Goal: Transaction & Acquisition: Purchase product/service

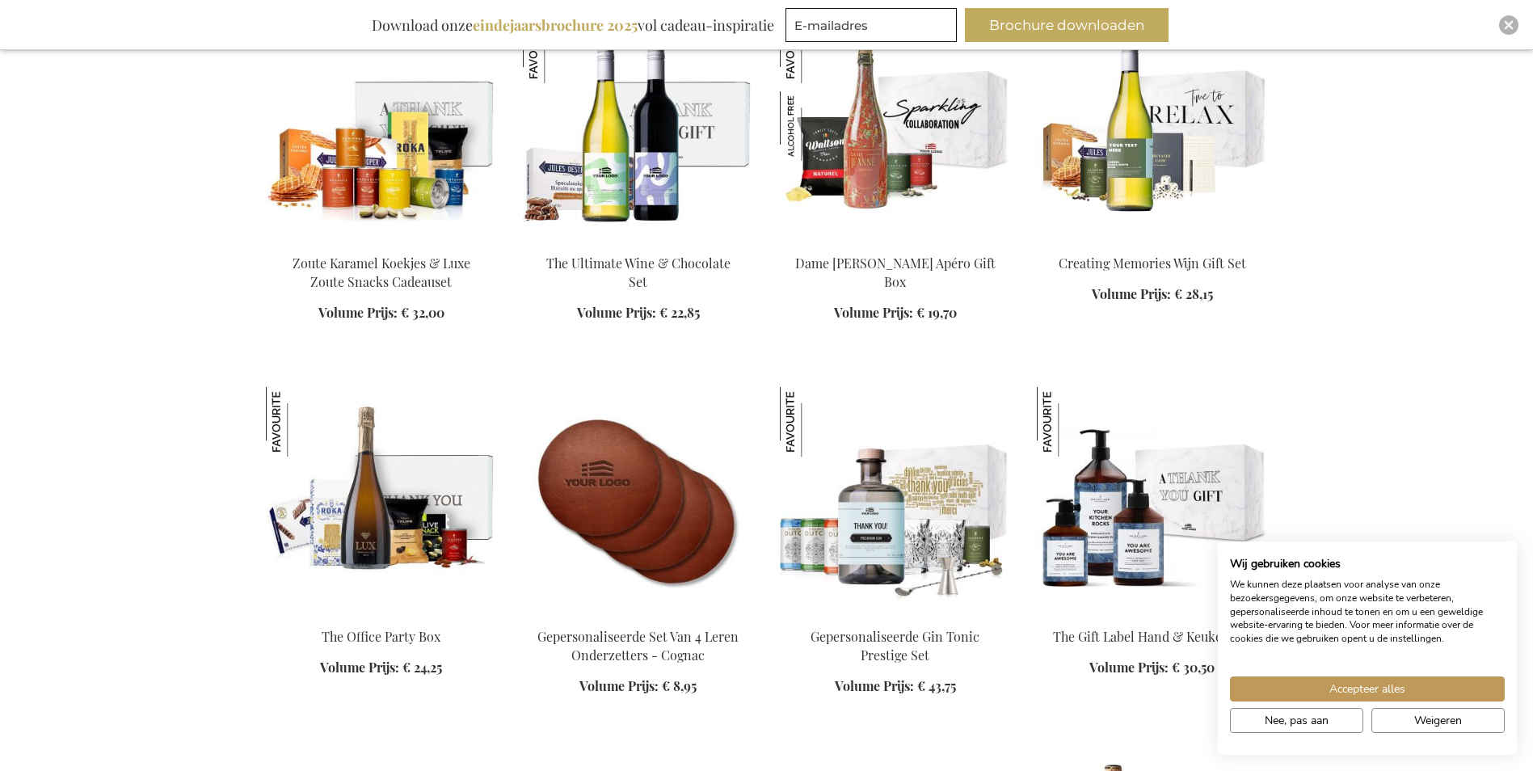
scroll to position [2344, 0]
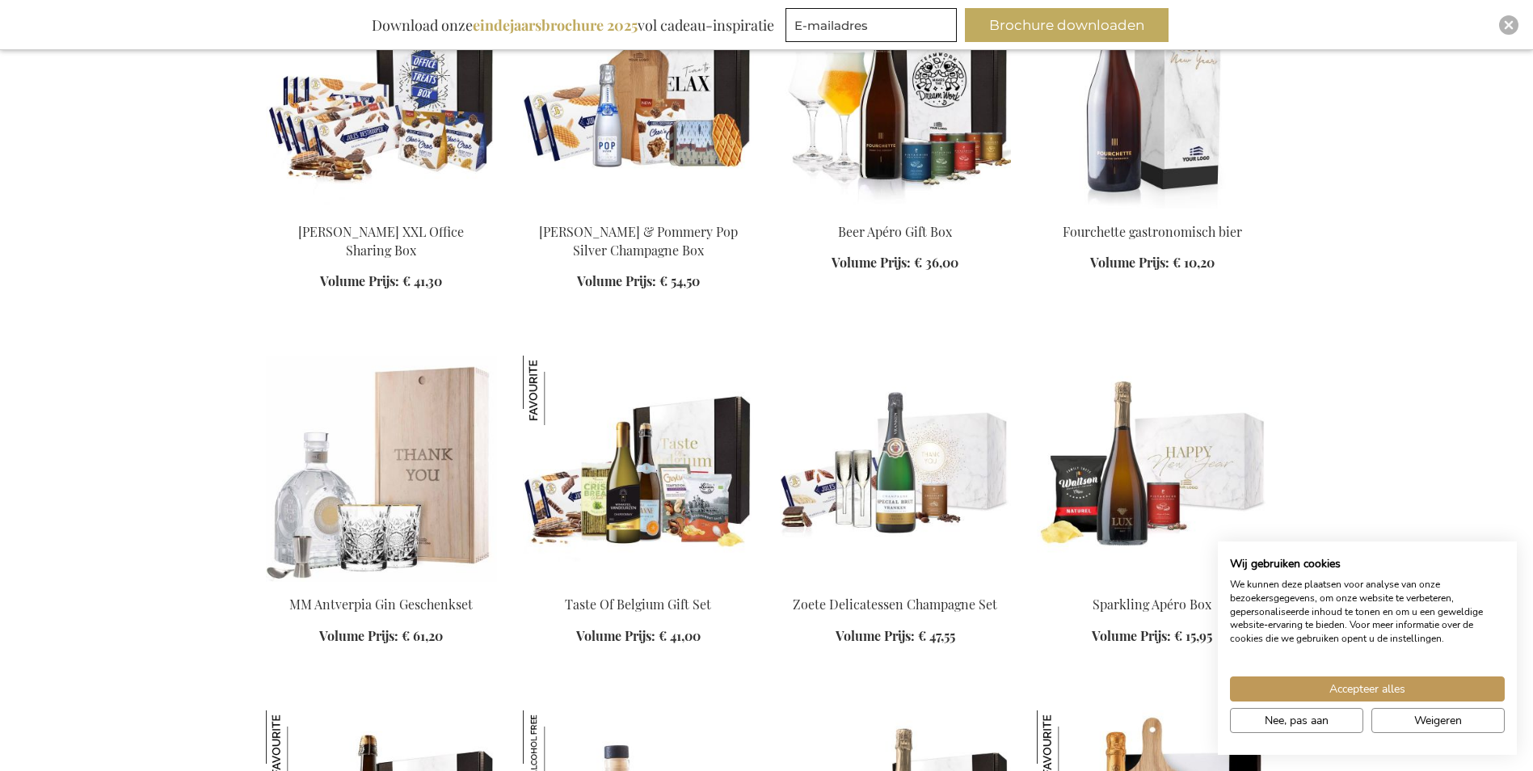
scroll to position [3152, 0]
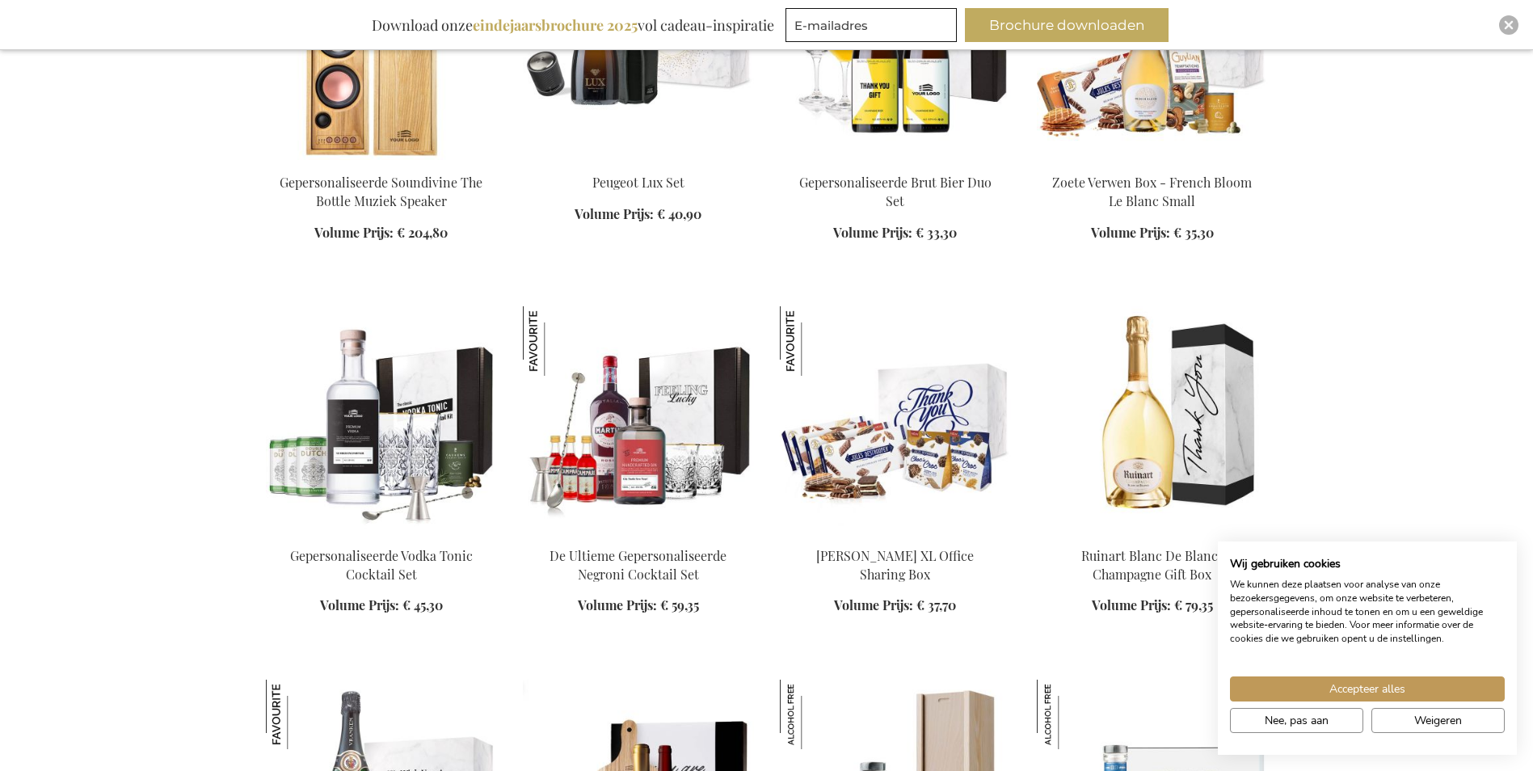
scroll to position [4526, 0]
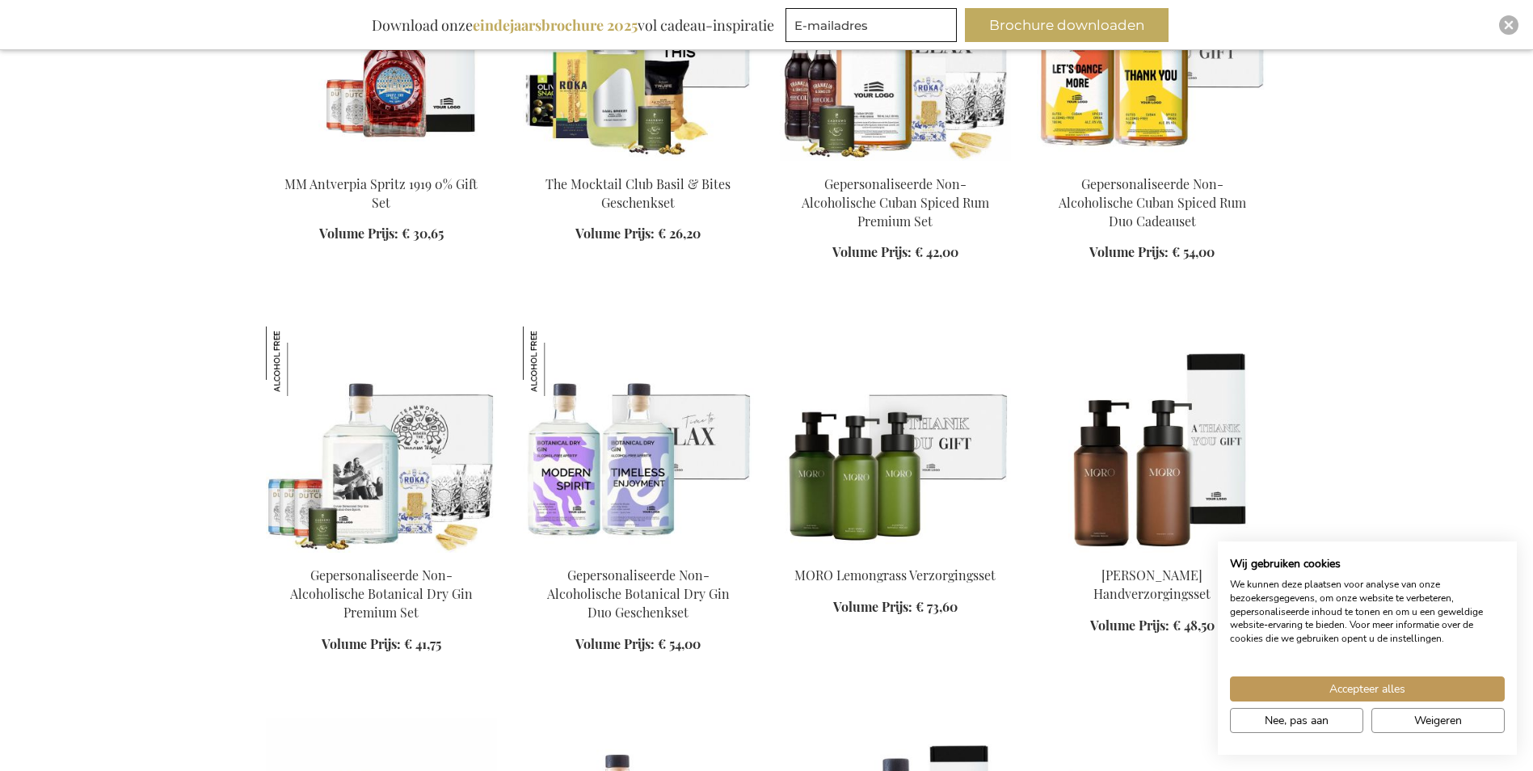
scroll to position [5334, 0]
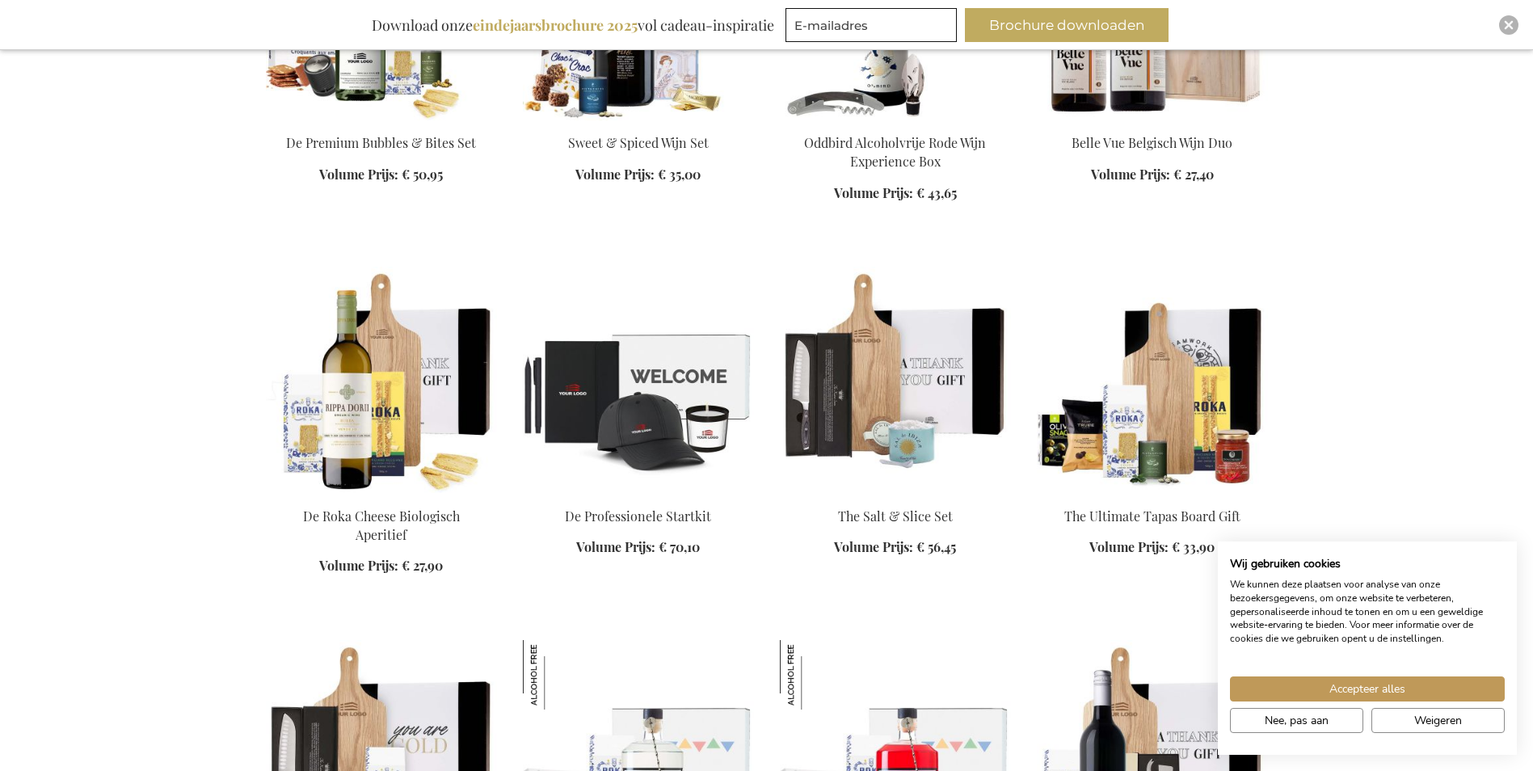
scroll to position [6627, 0]
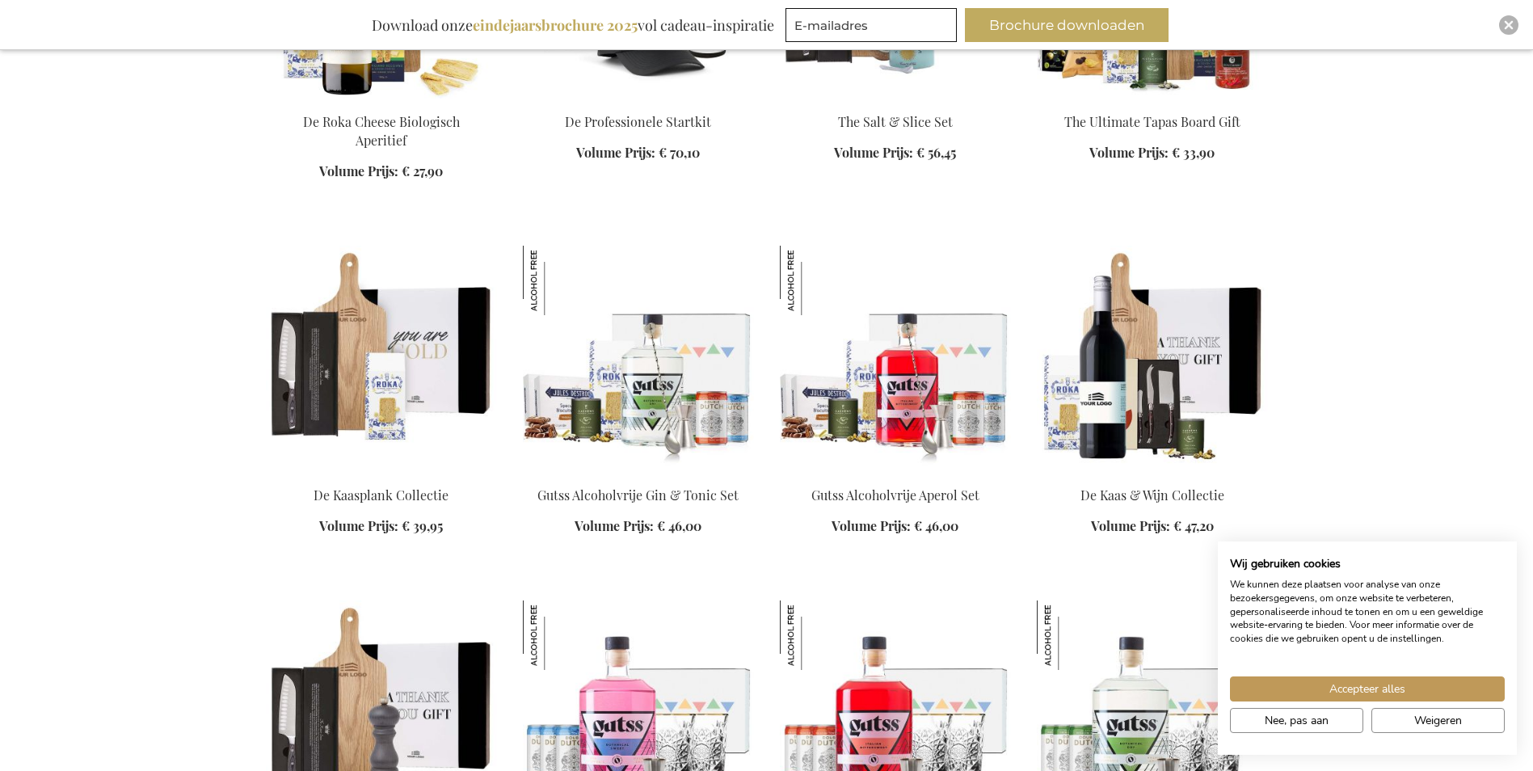
scroll to position [6950, 0]
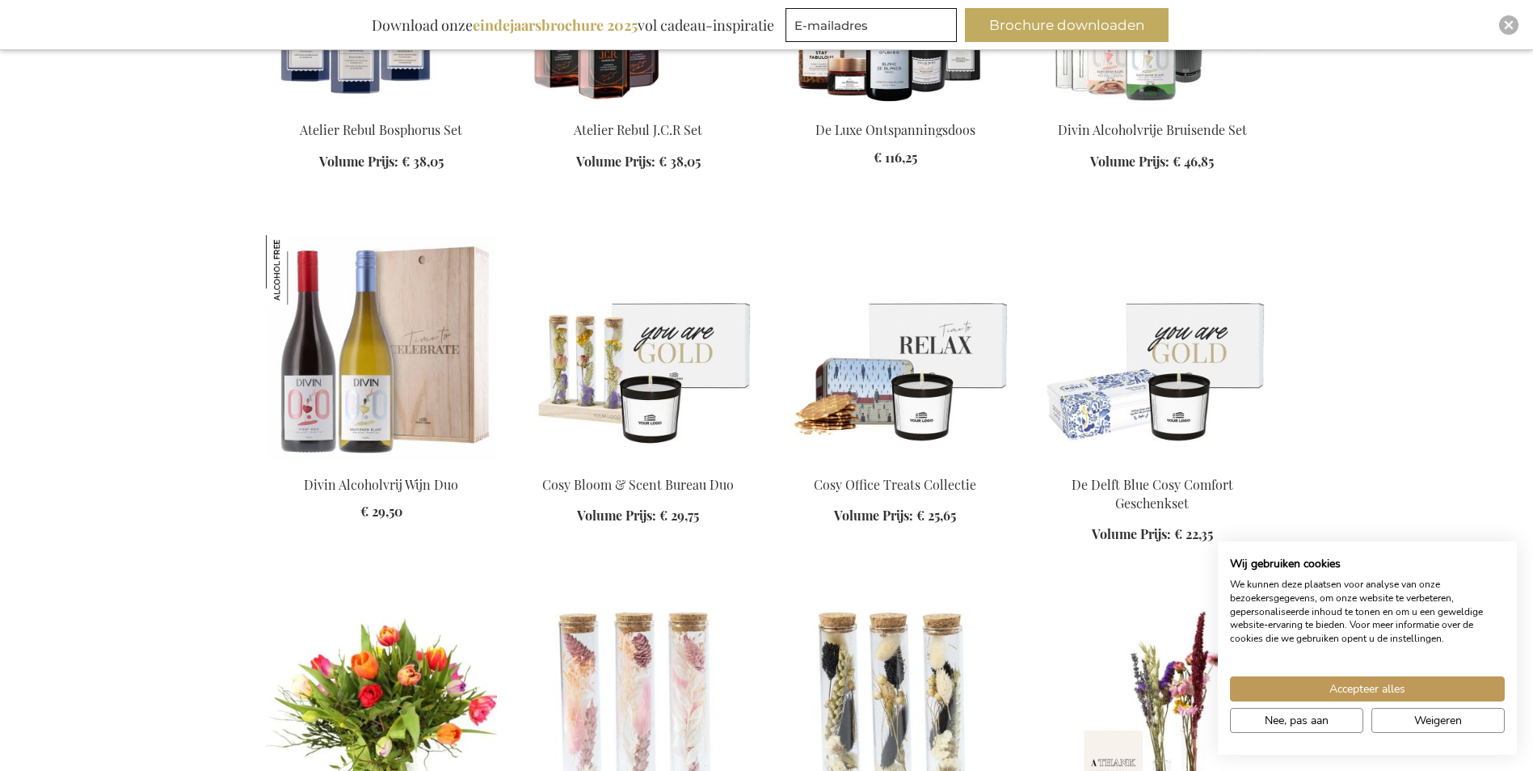
scroll to position [8971, 0]
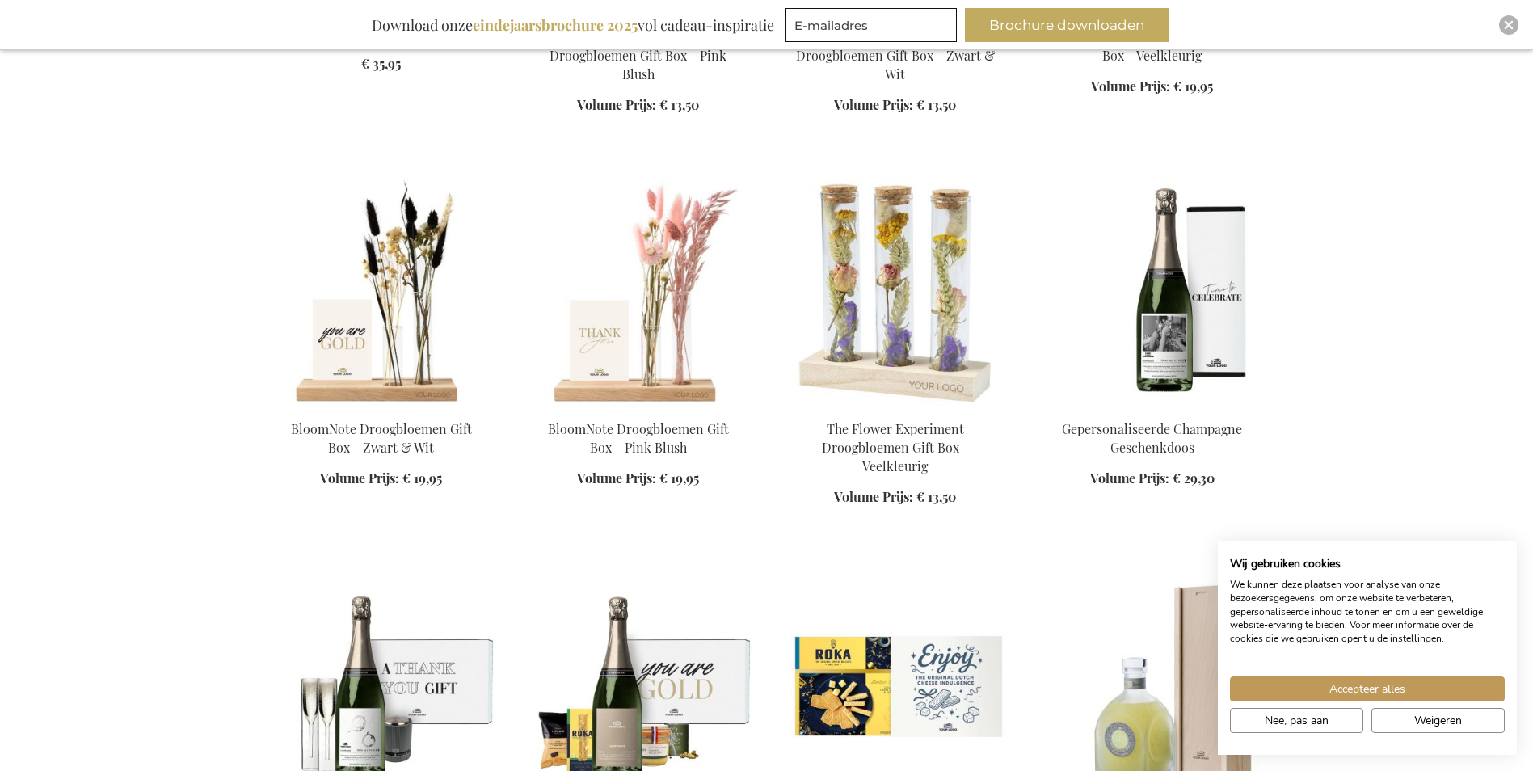
scroll to position [9860, 0]
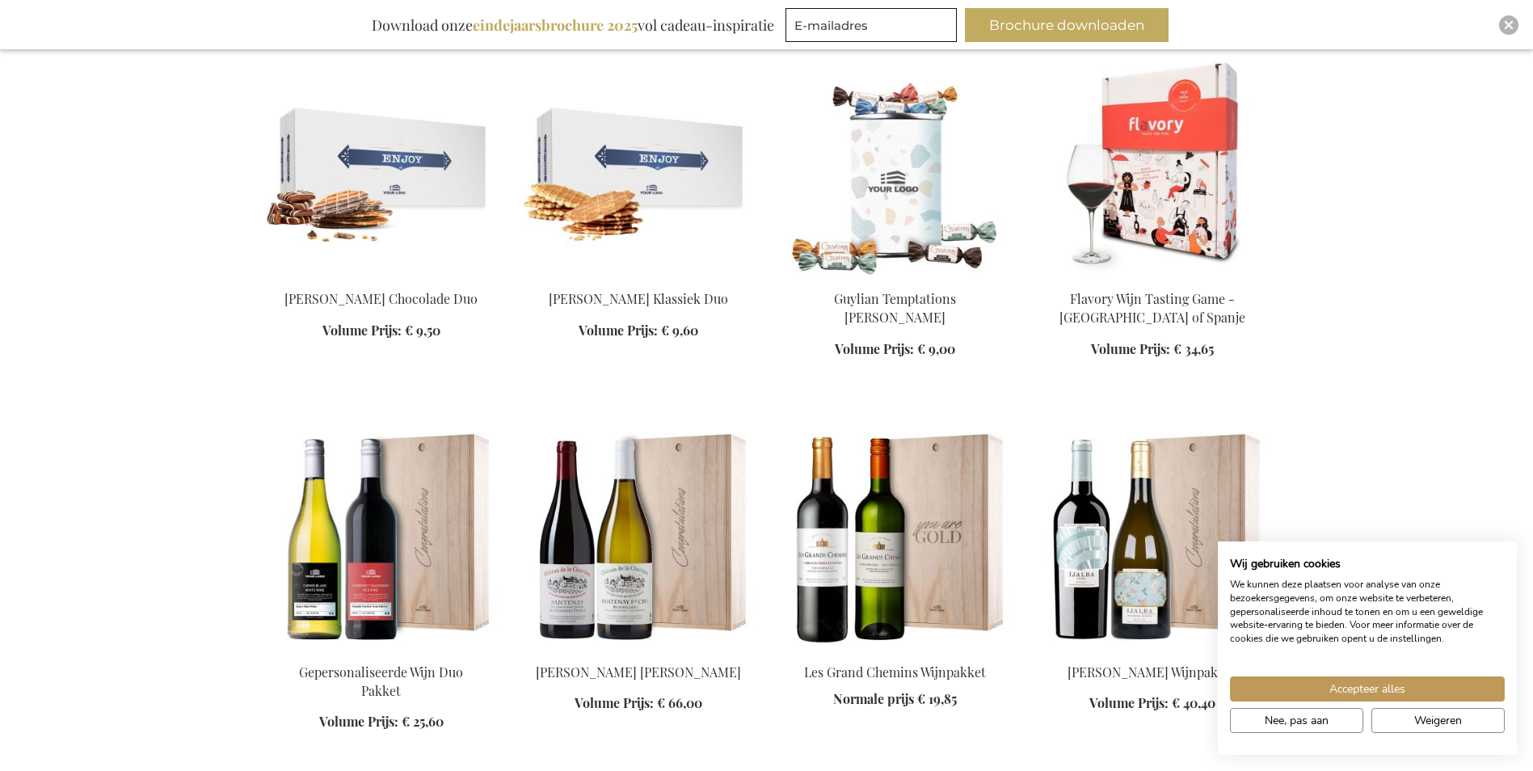
scroll to position [10830, 0]
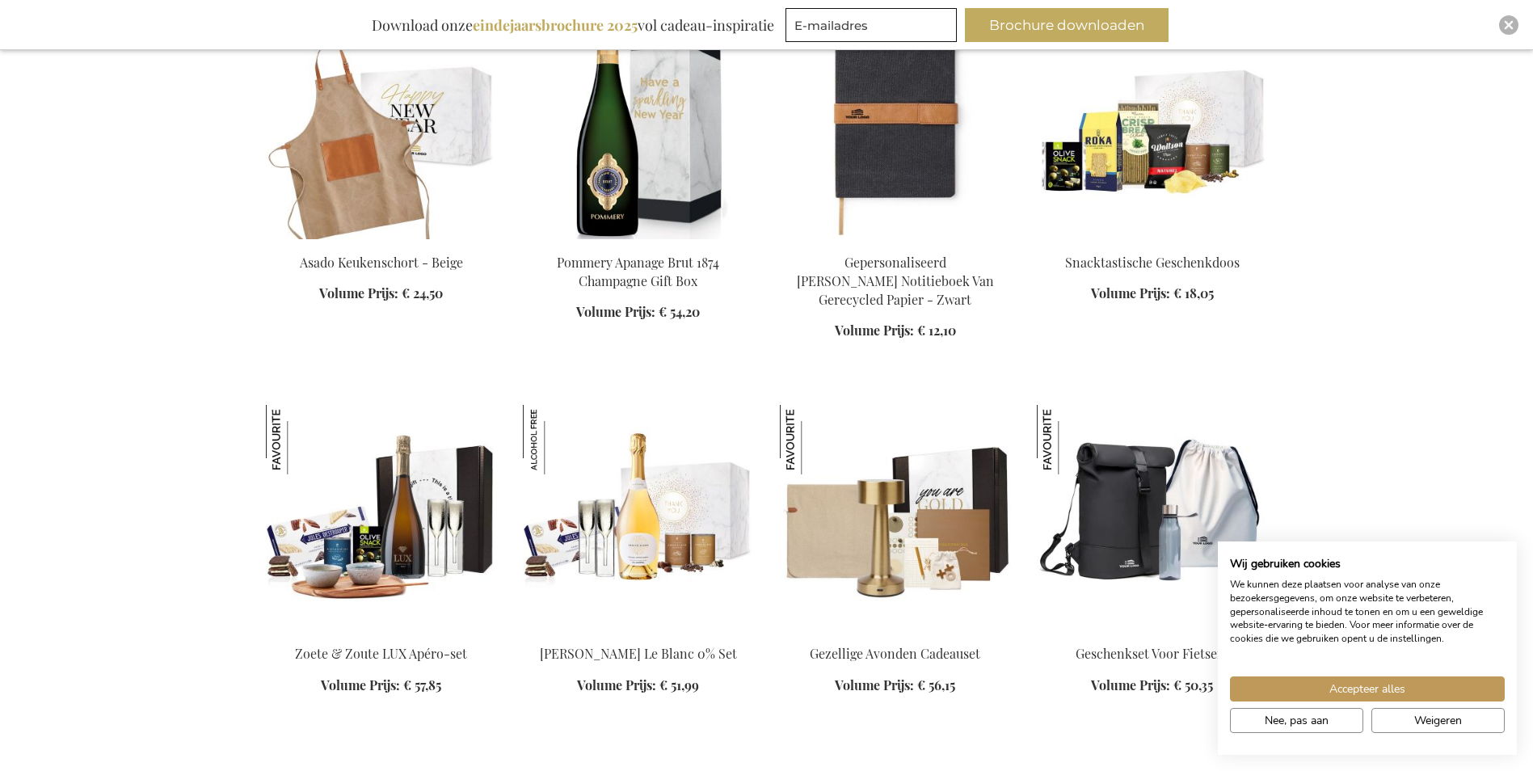
scroll to position [12284, 0]
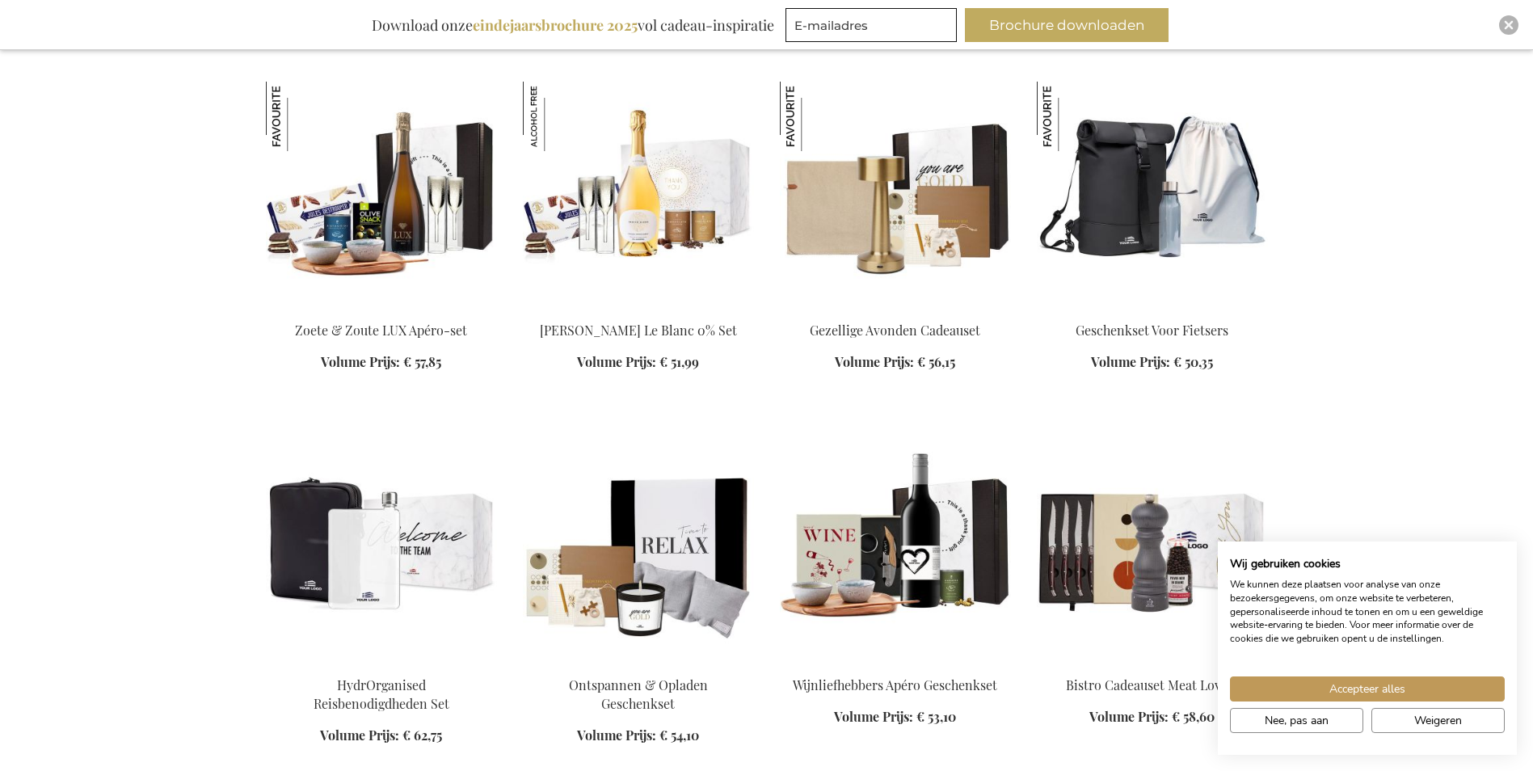
scroll to position [12608, 0]
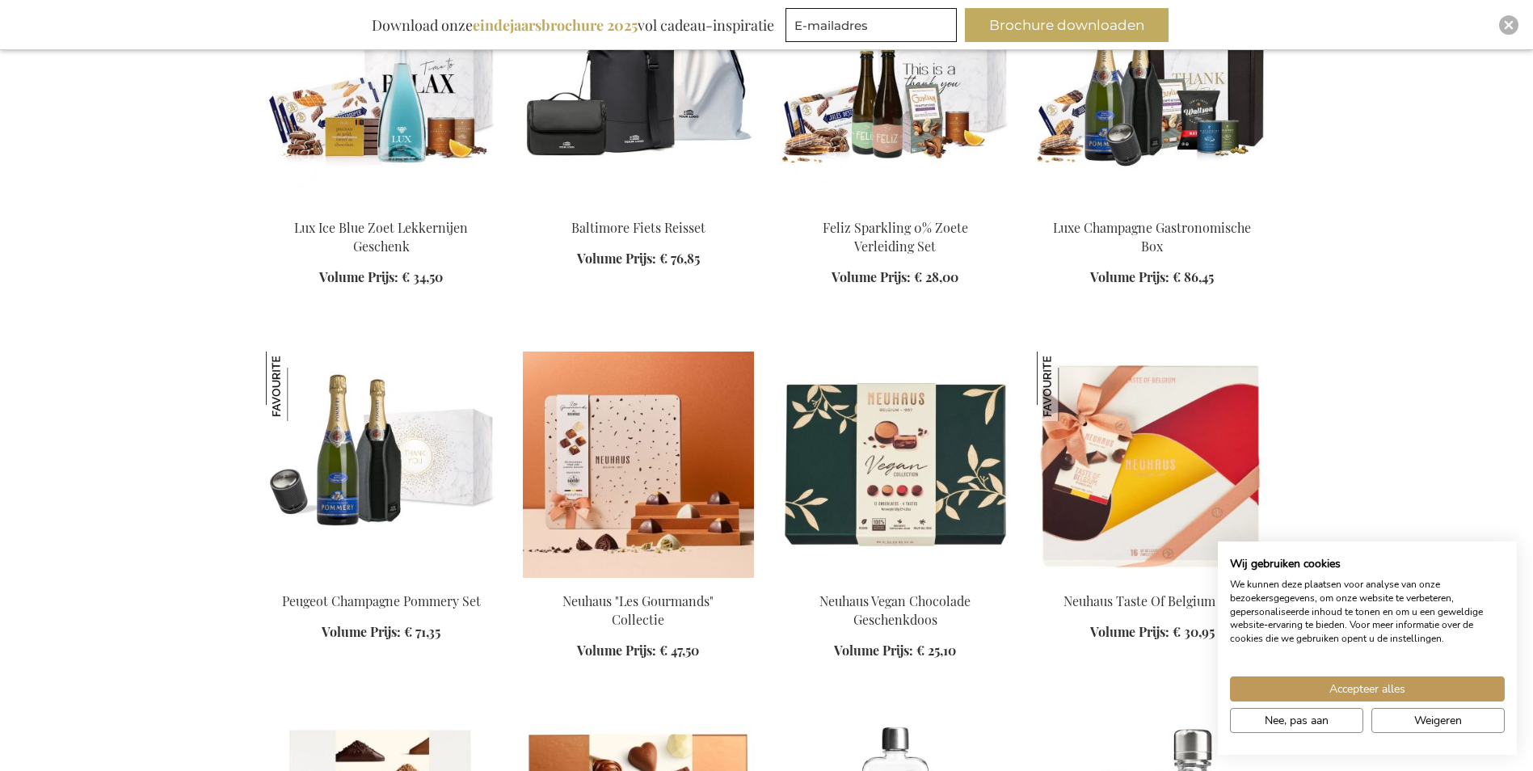
scroll to position [14062, 0]
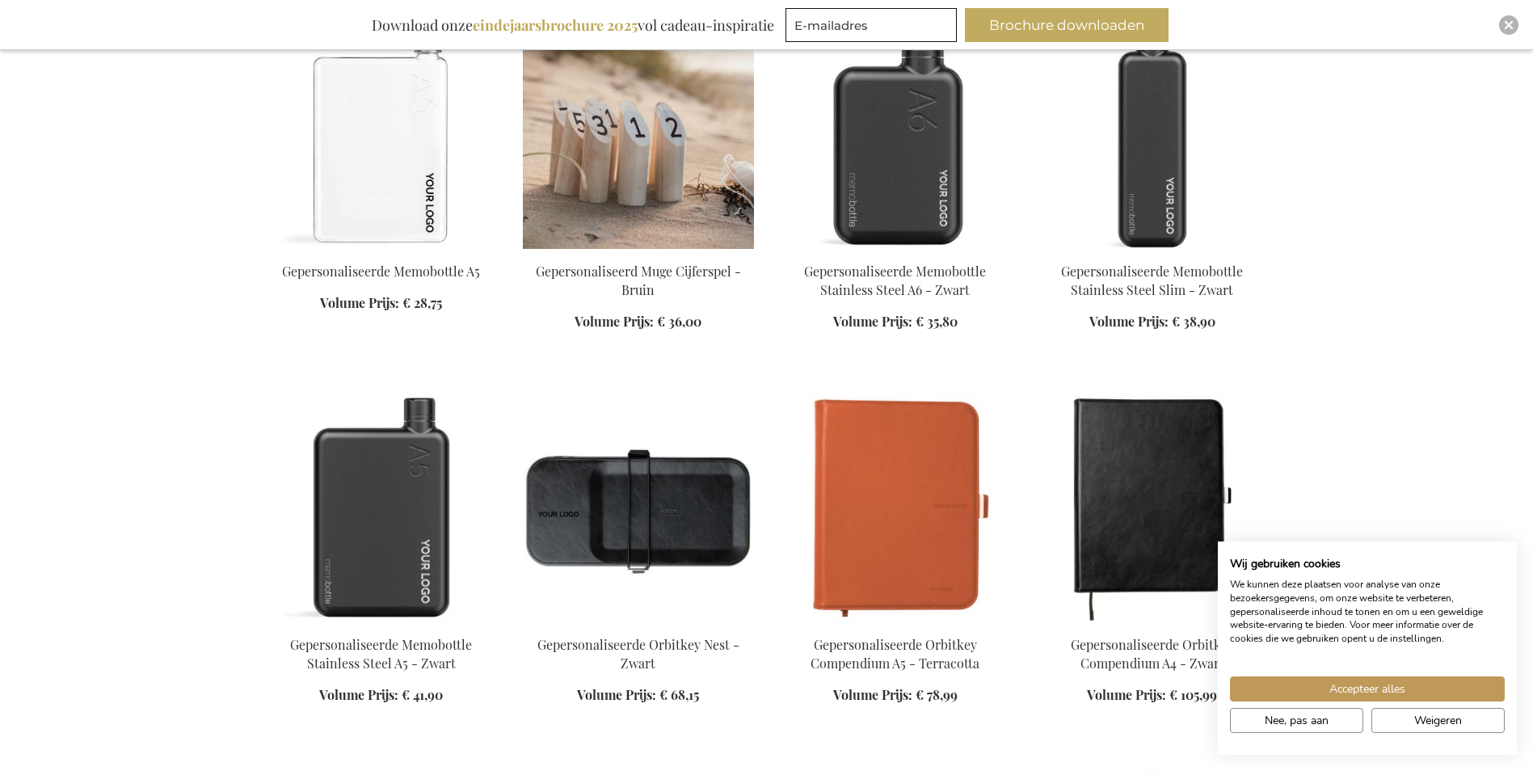
scroll to position [14951, 0]
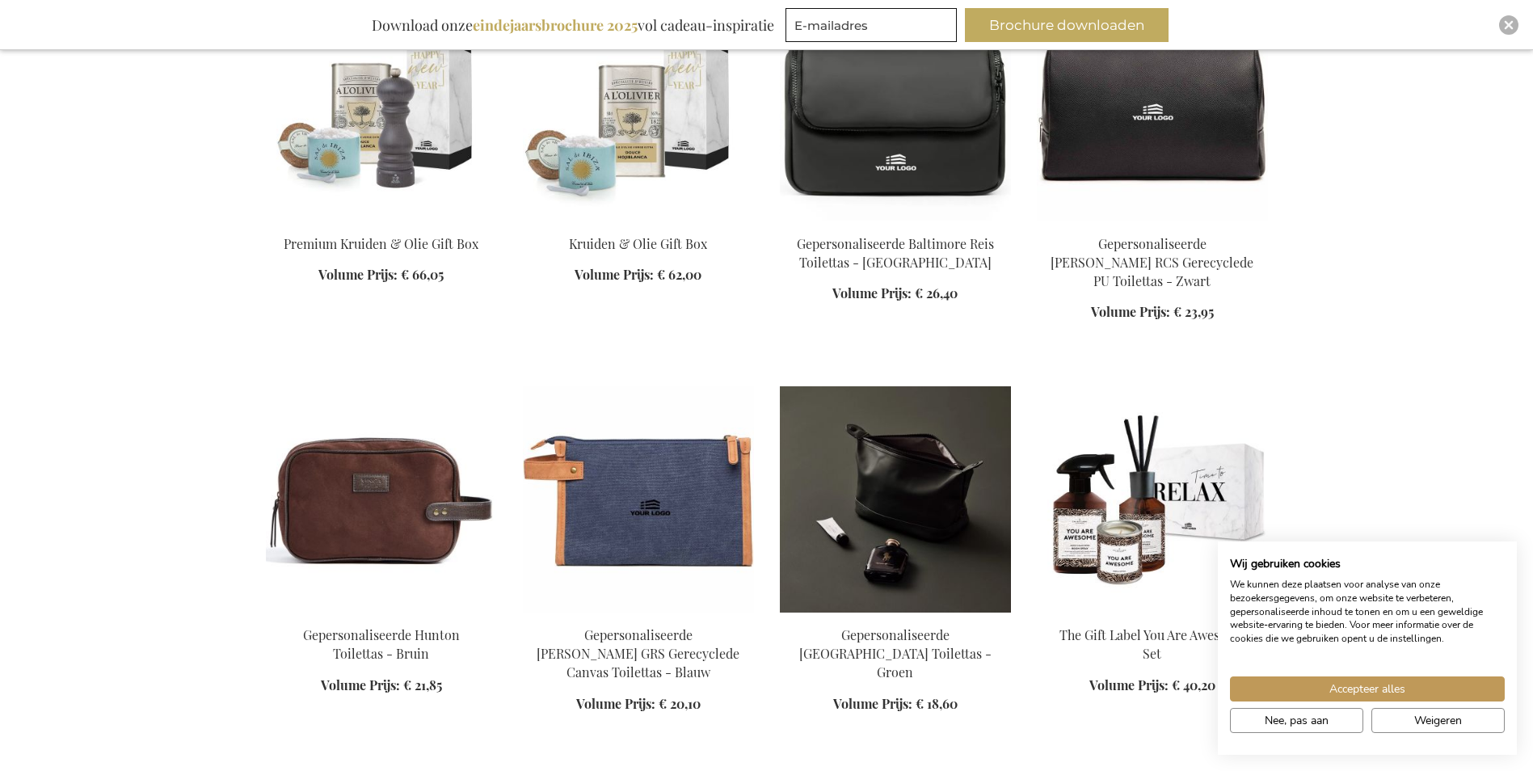
scroll to position [16648, 0]
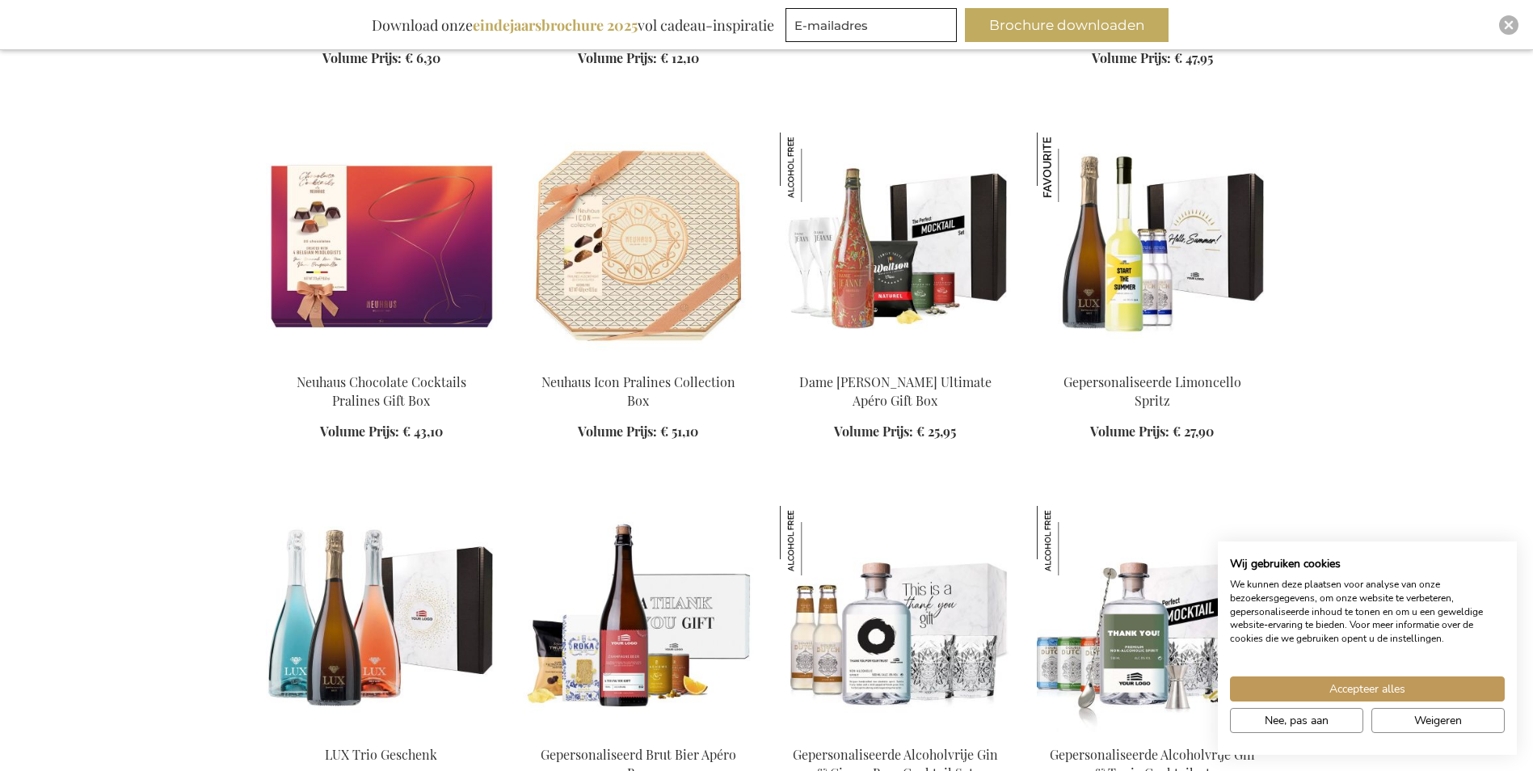
scroll to position [18669, 0]
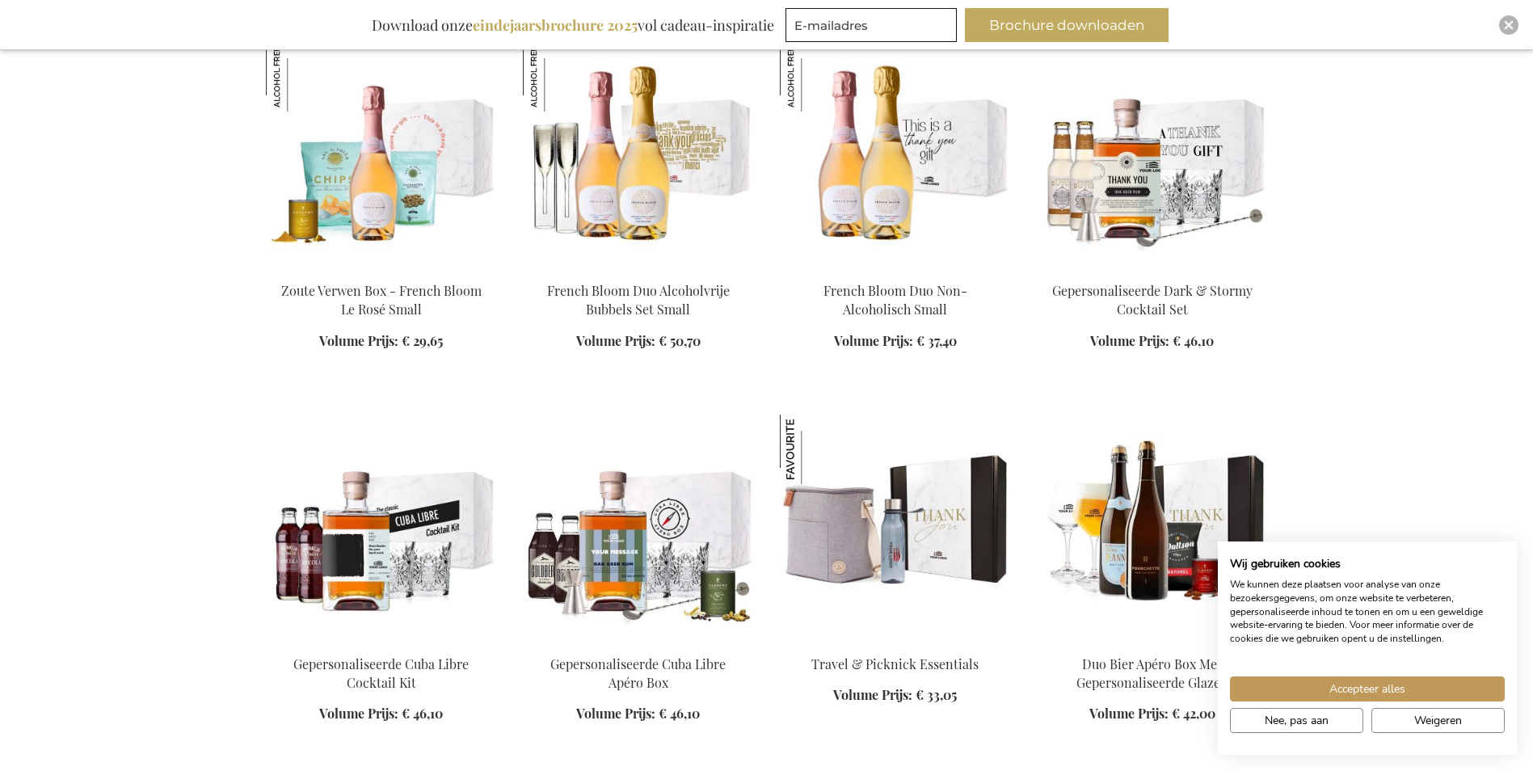
scroll to position [19881, 0]
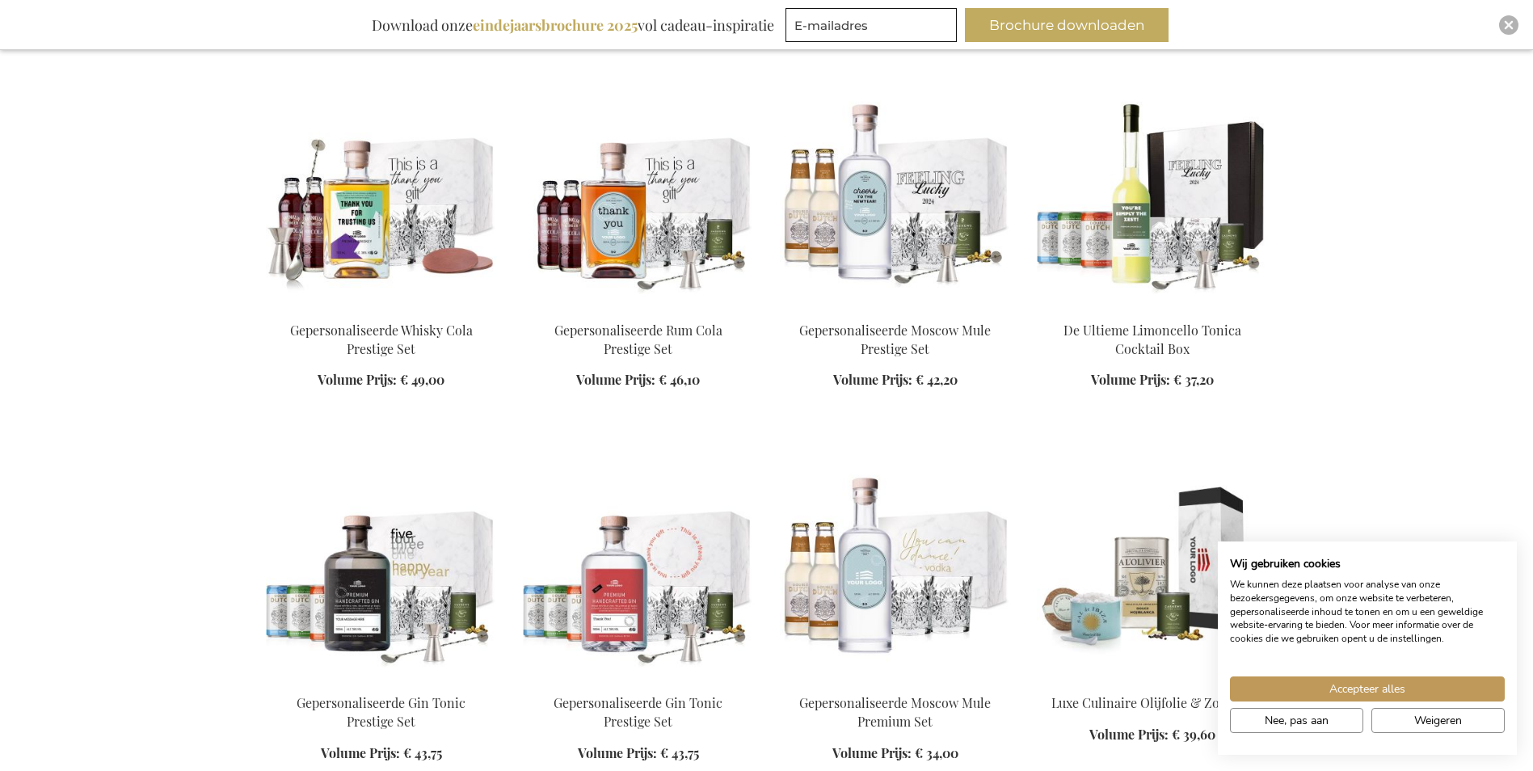
scroll to position [20932, 0]
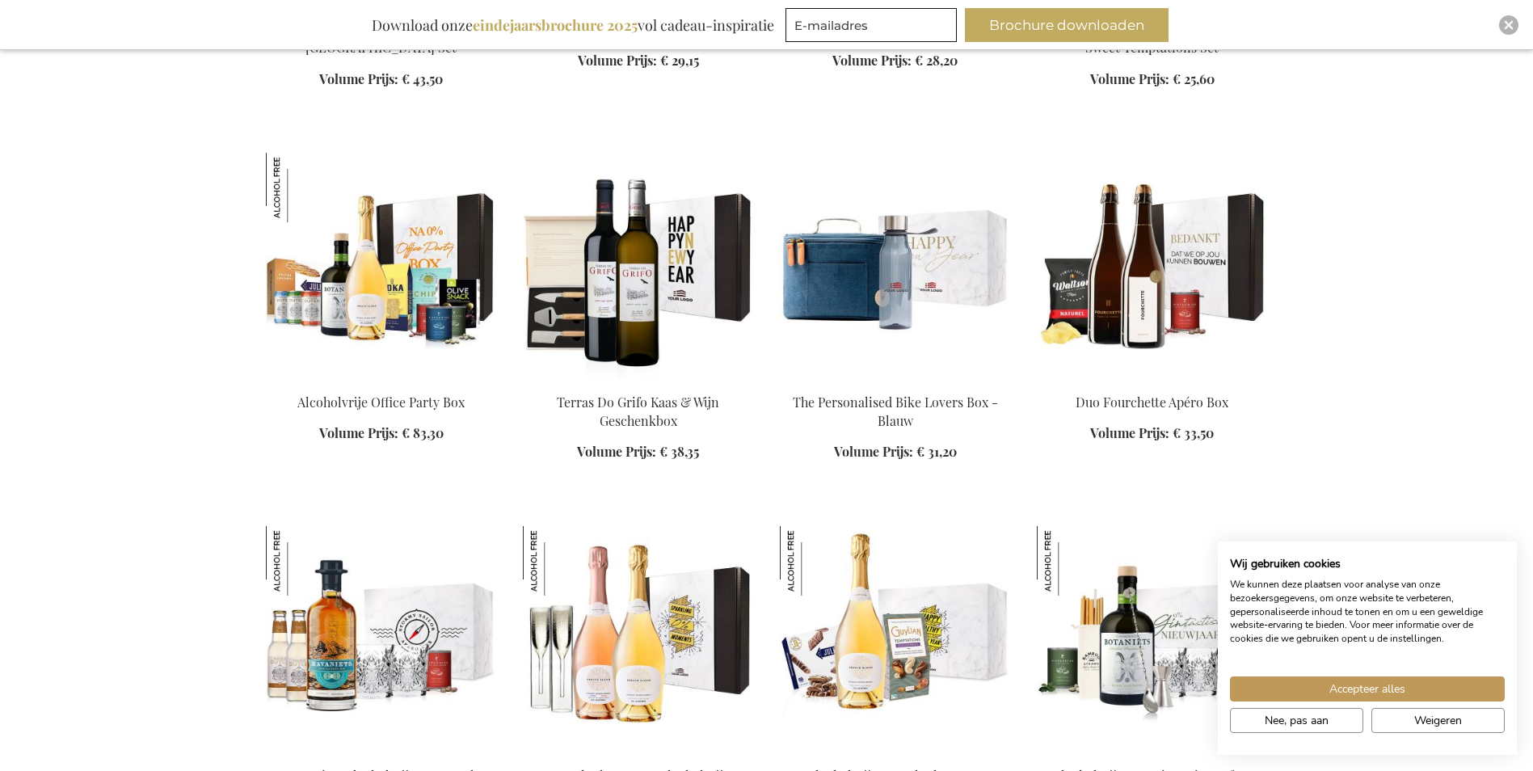
scroll to position [22386, 0]
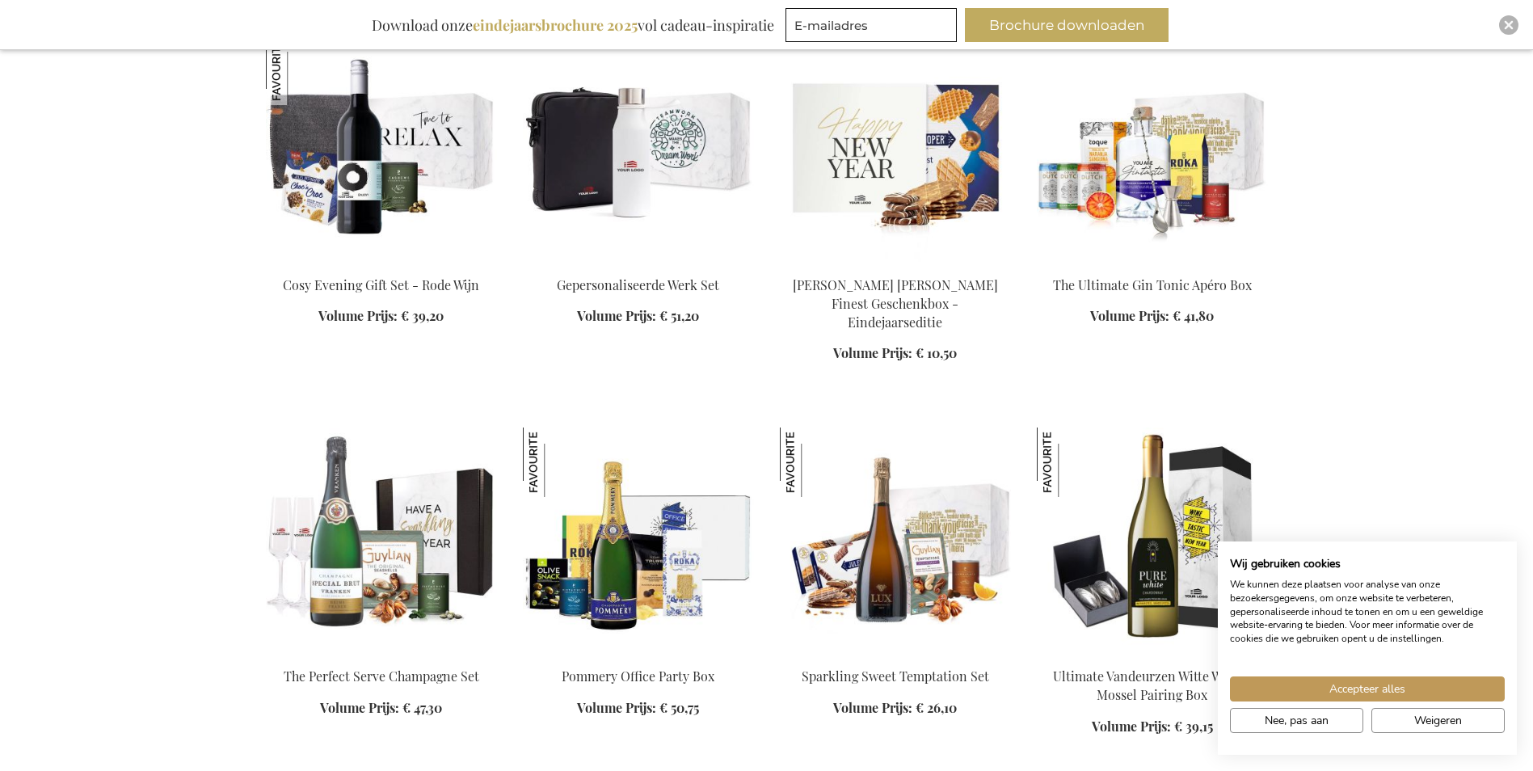
scroll to position [23195, 0]
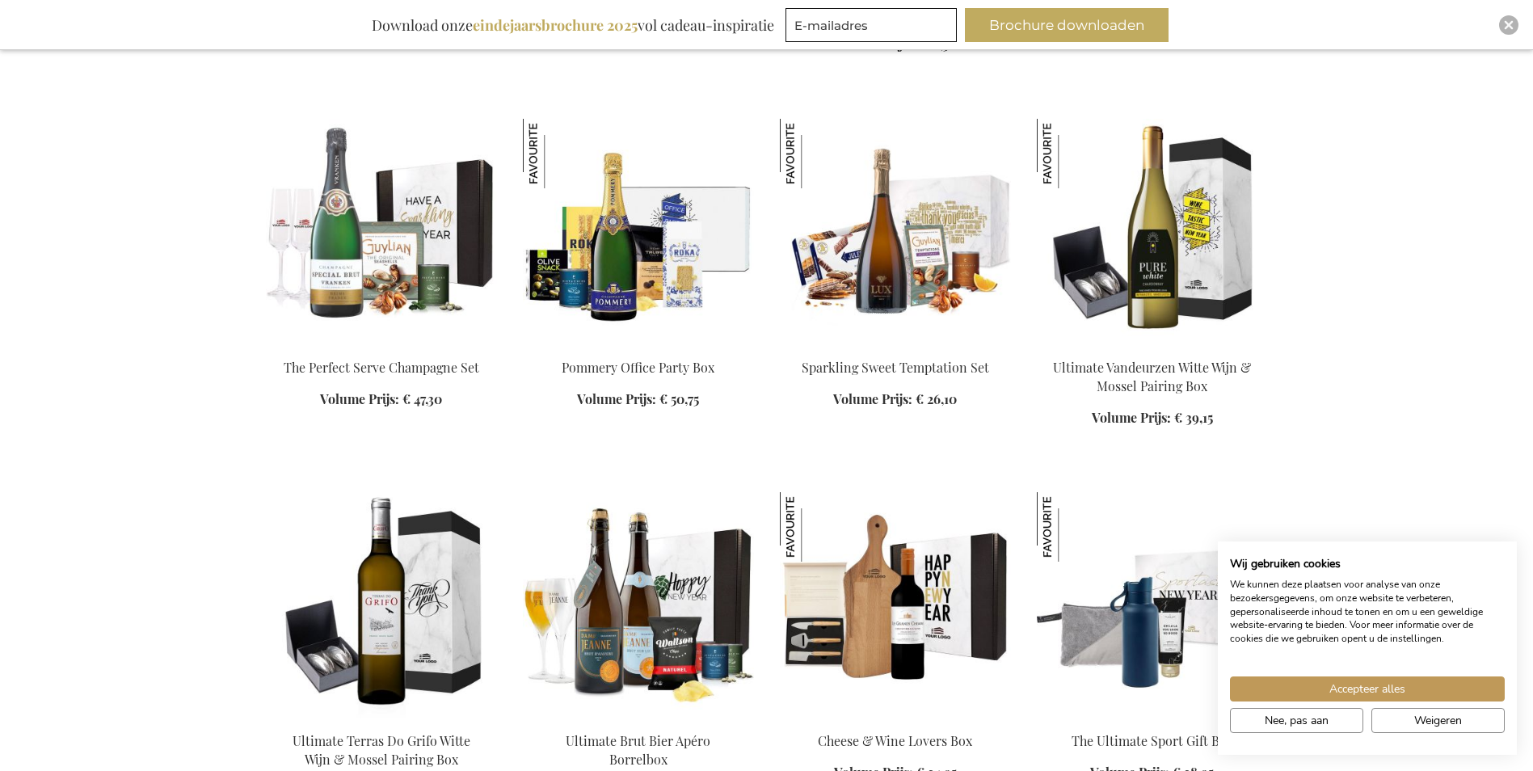
scroll to position [23518, 0]
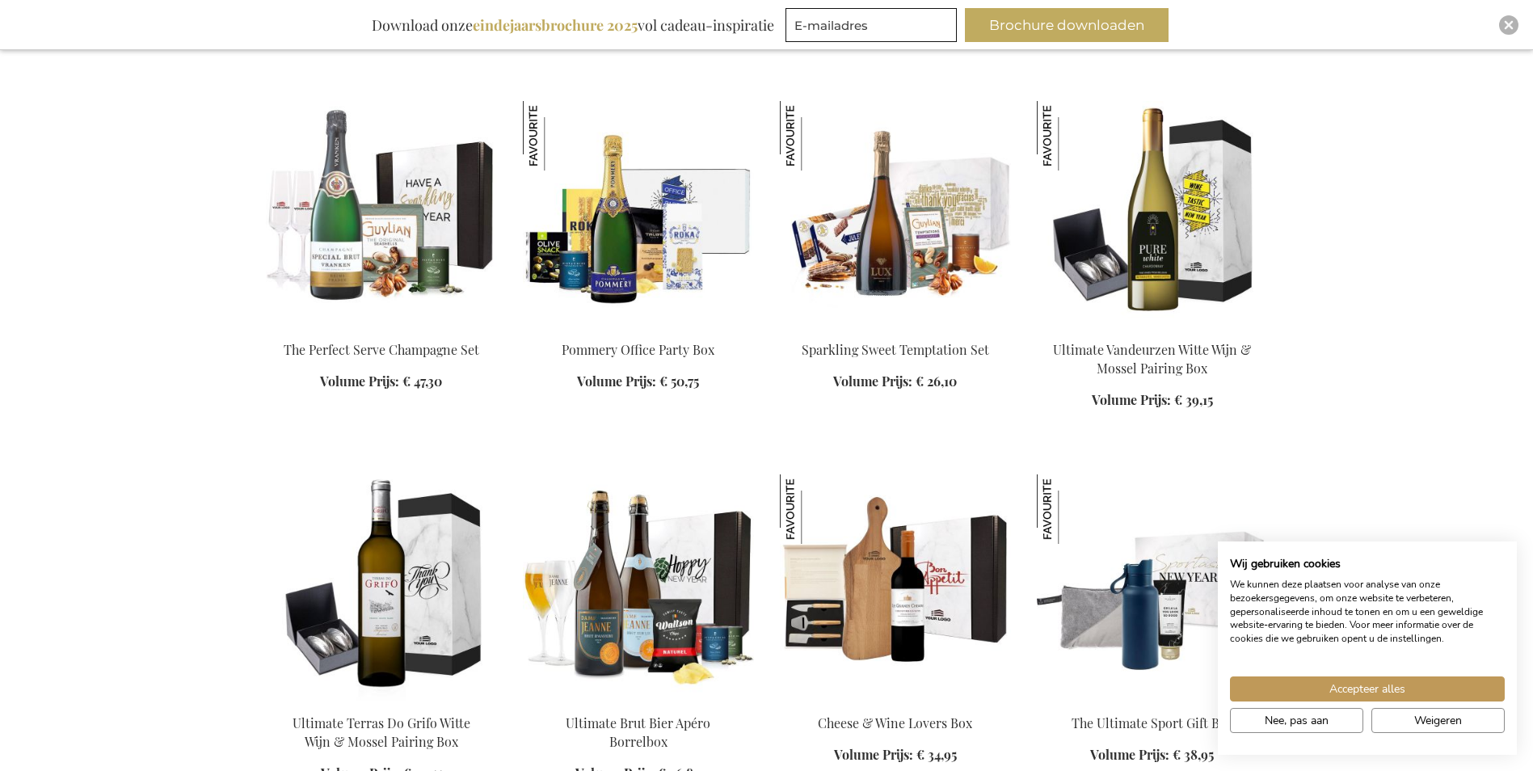
click at [909, 500] on img at bounding box center [895, 587] width 231 height 226
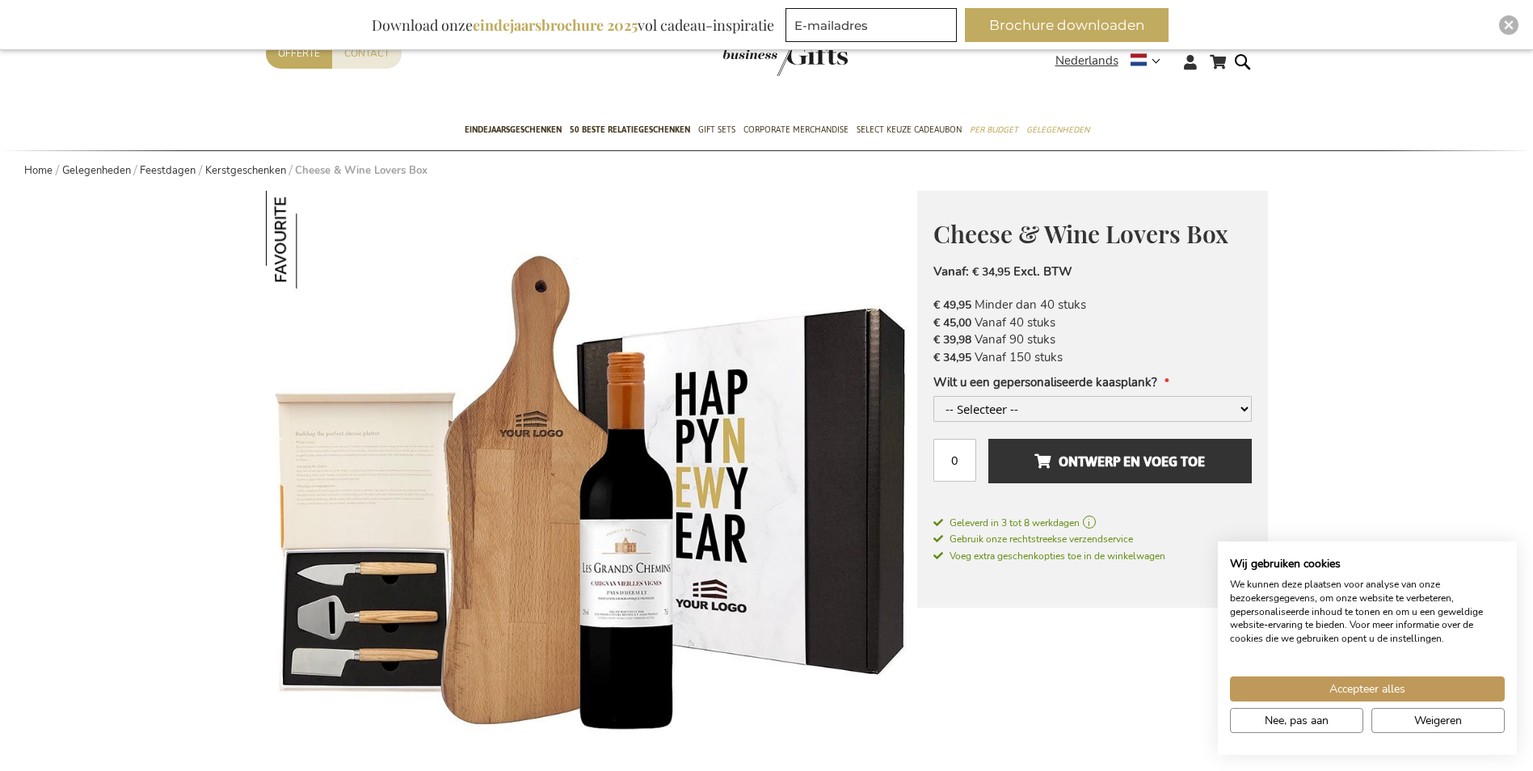
scroll to position [162, 0]
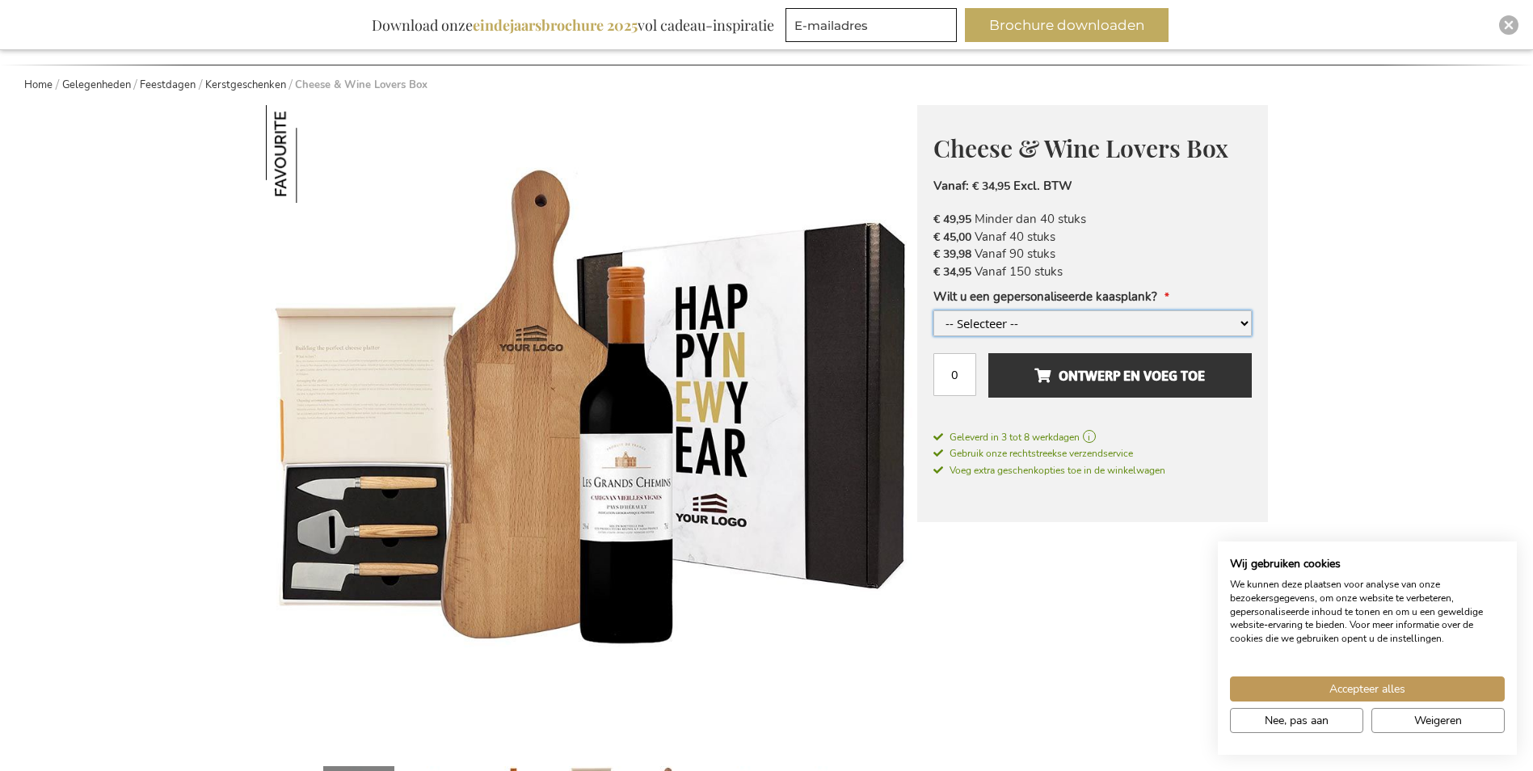
click at [1046, 327] on select "-- Selecteer -- Ja, graag +€ 4,00 Nee, dank je" at bounding box center [1092, 323] width 318 height 26
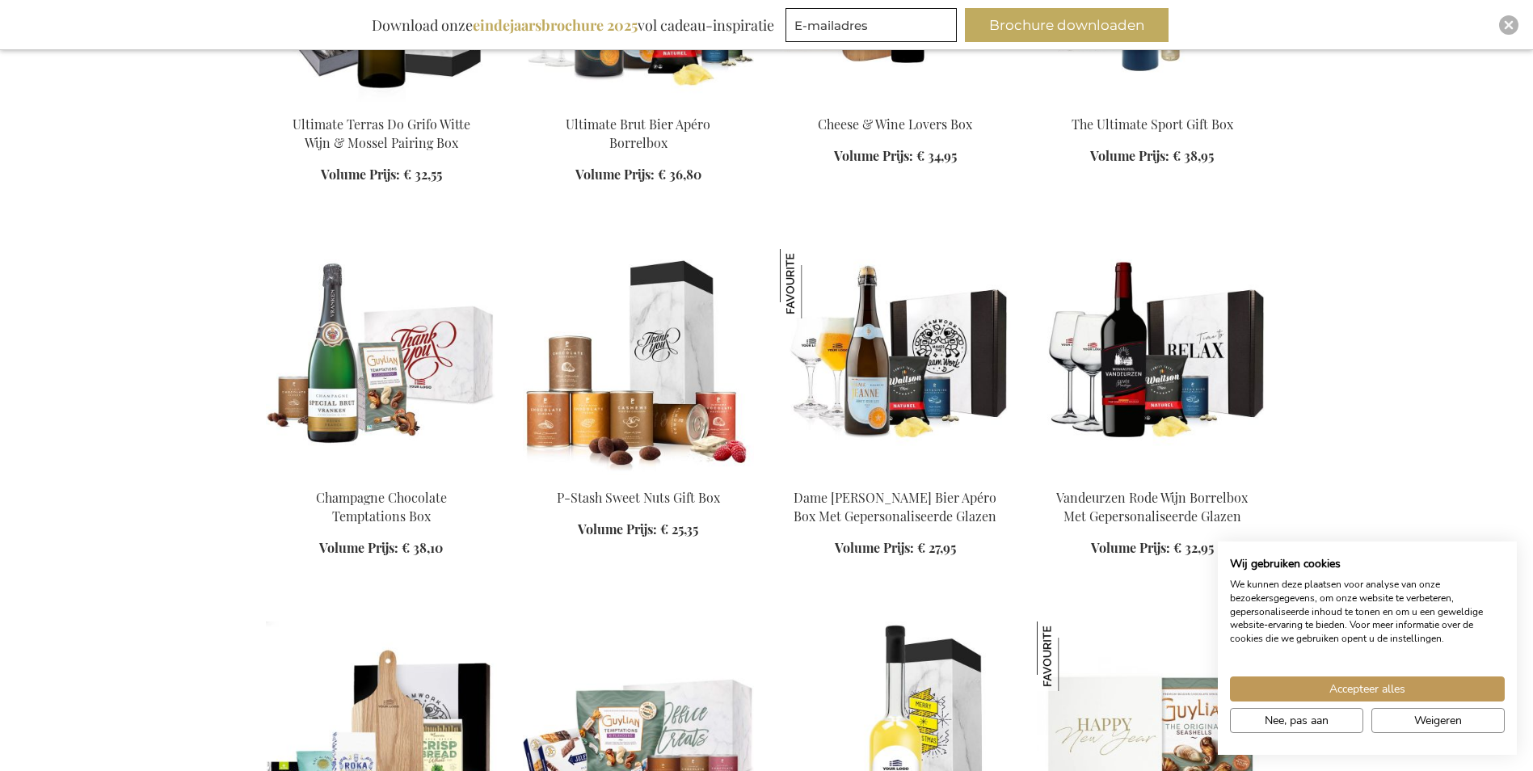
scroll to position [1884, 0]
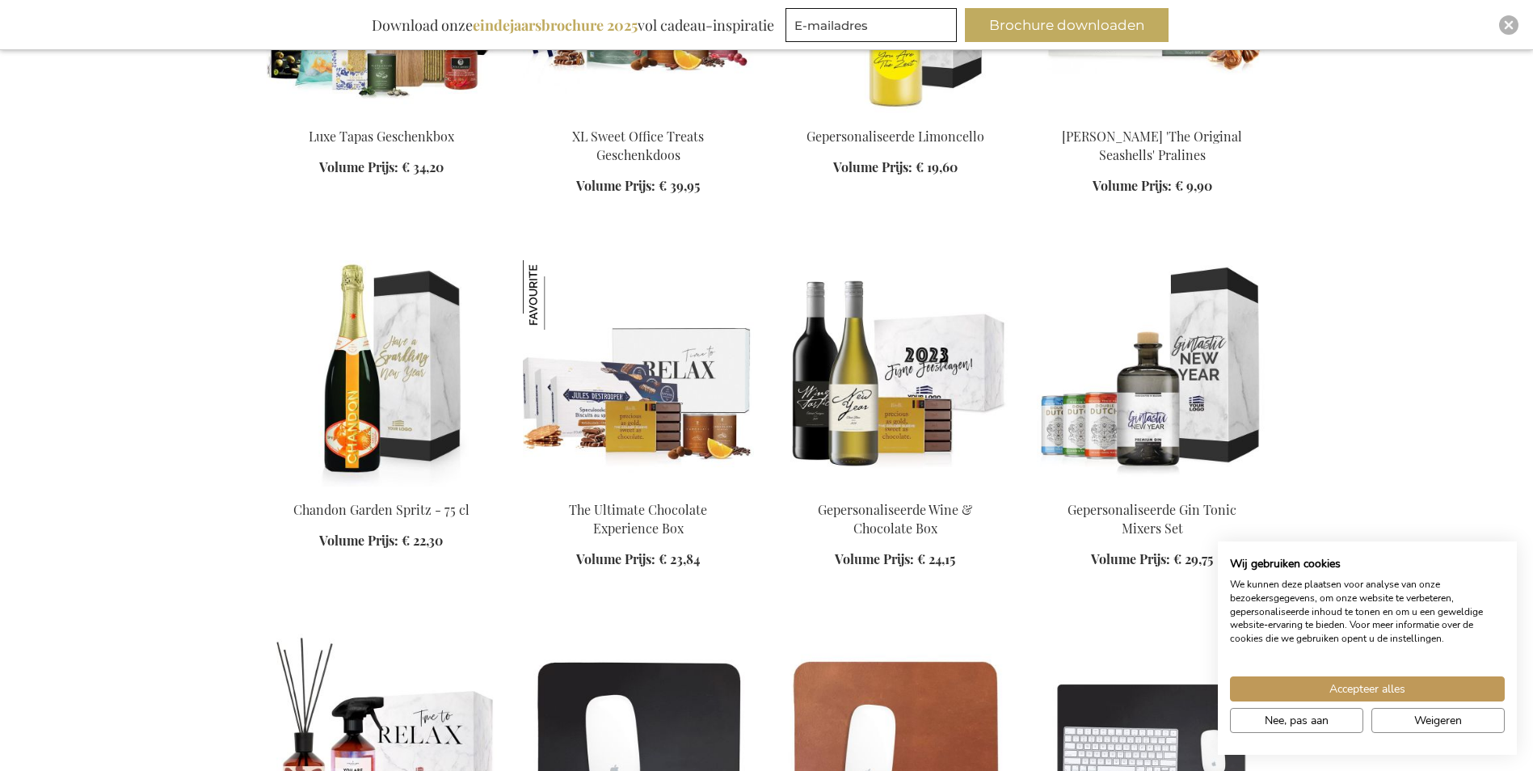
scroll to position [2611, 0]
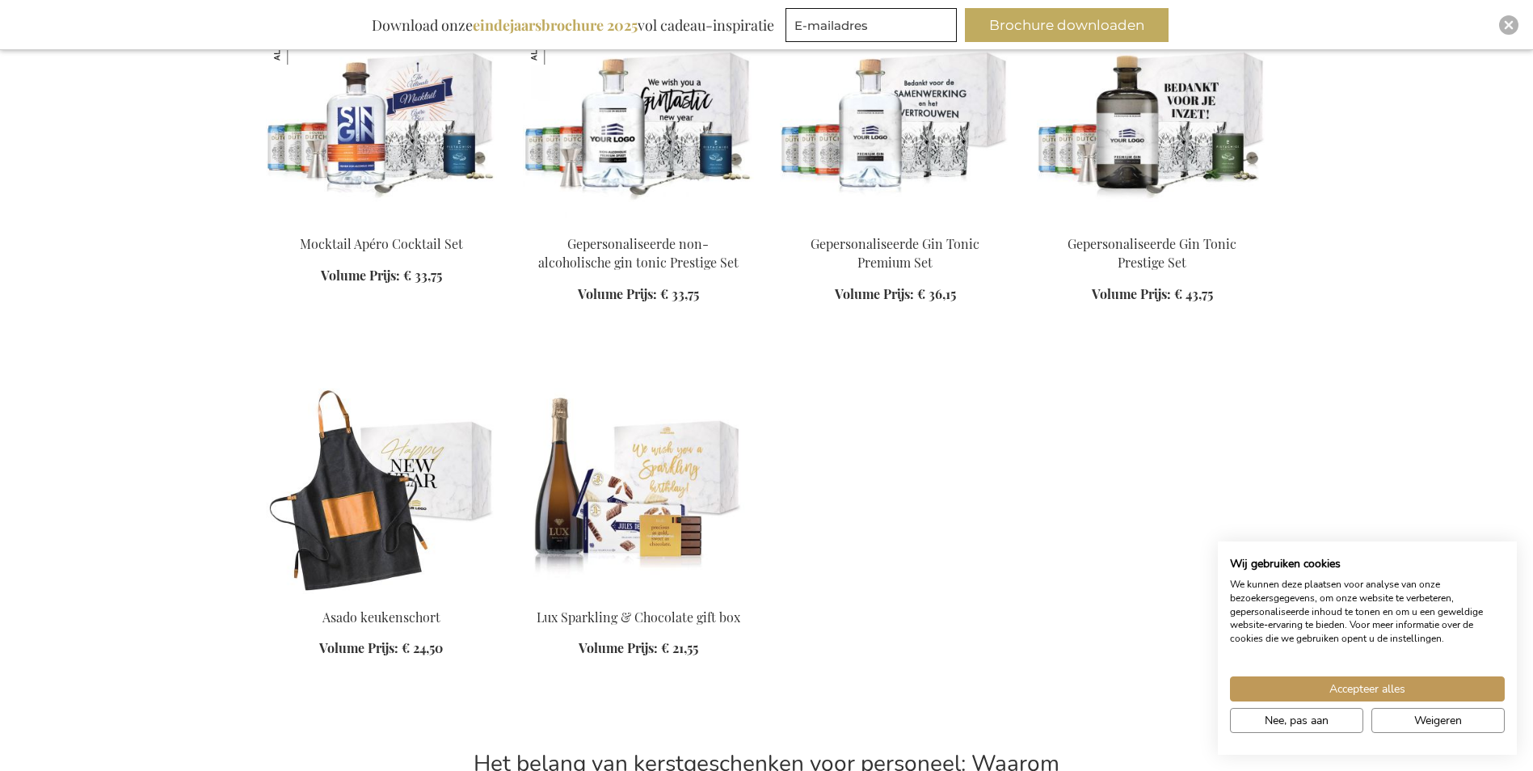
scroll to position [4308, 0]
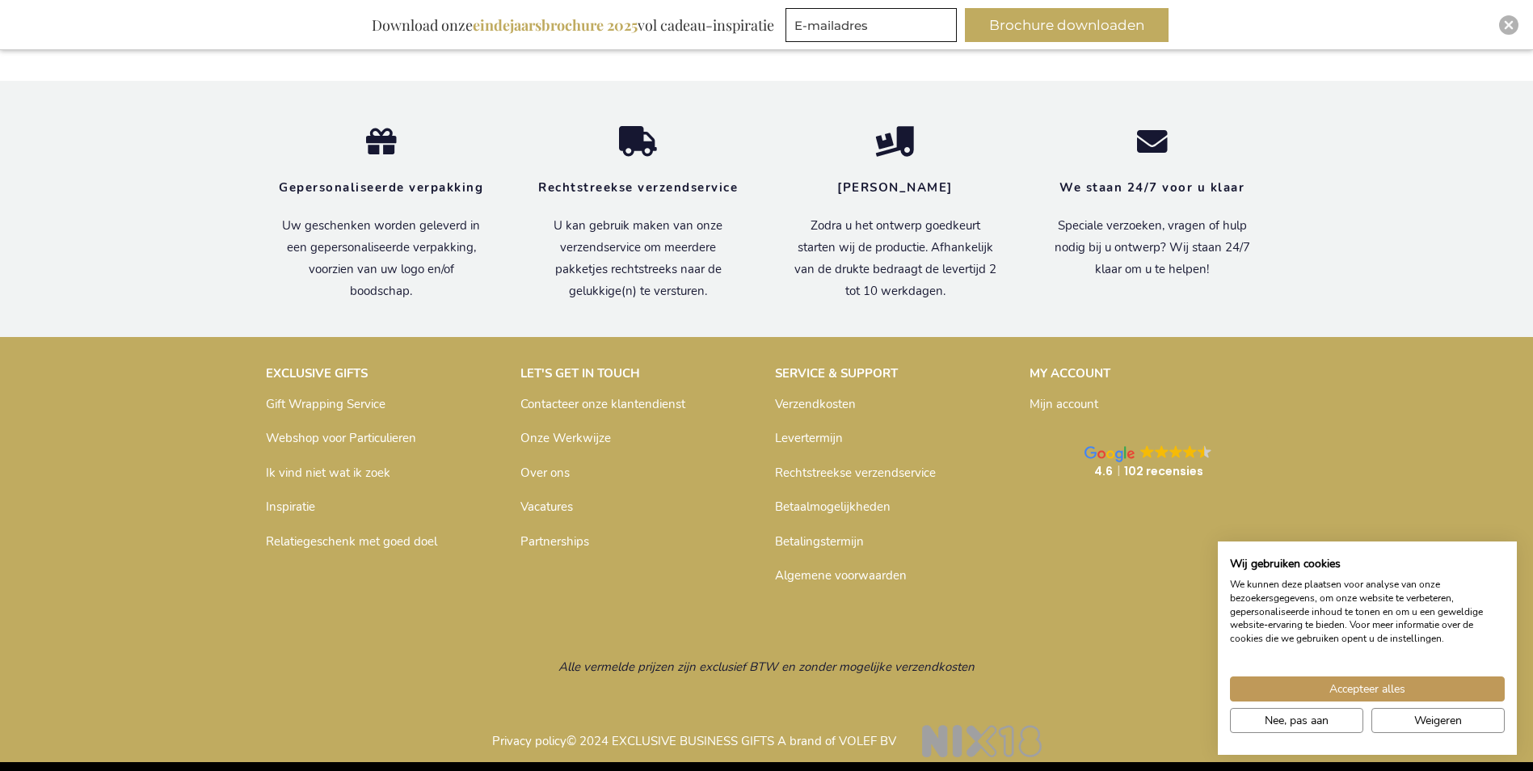
scroll to position [6218, 0]
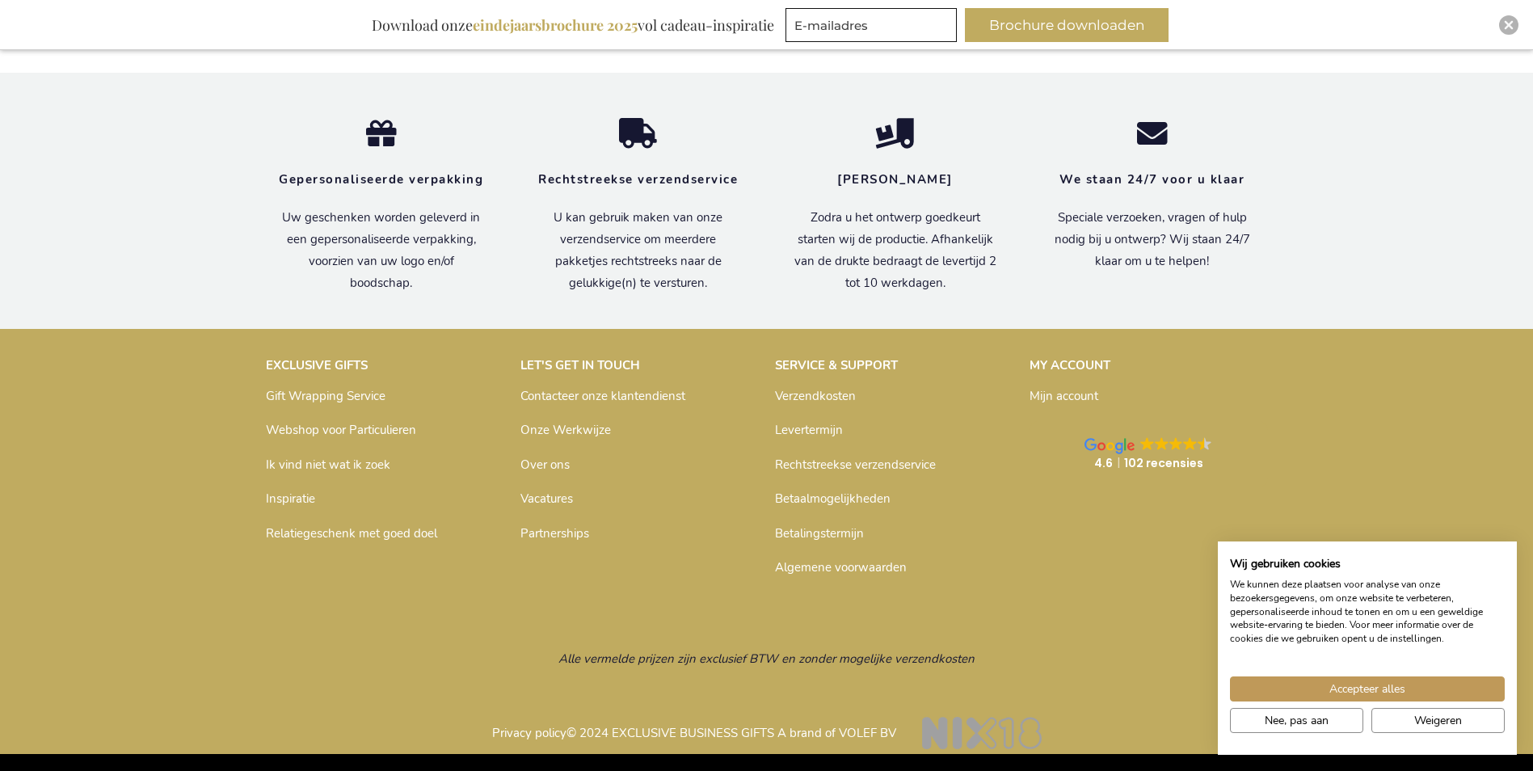
click at [551, 466] on link "Over ons" at bounding box center [544, 465] width 49 height 16
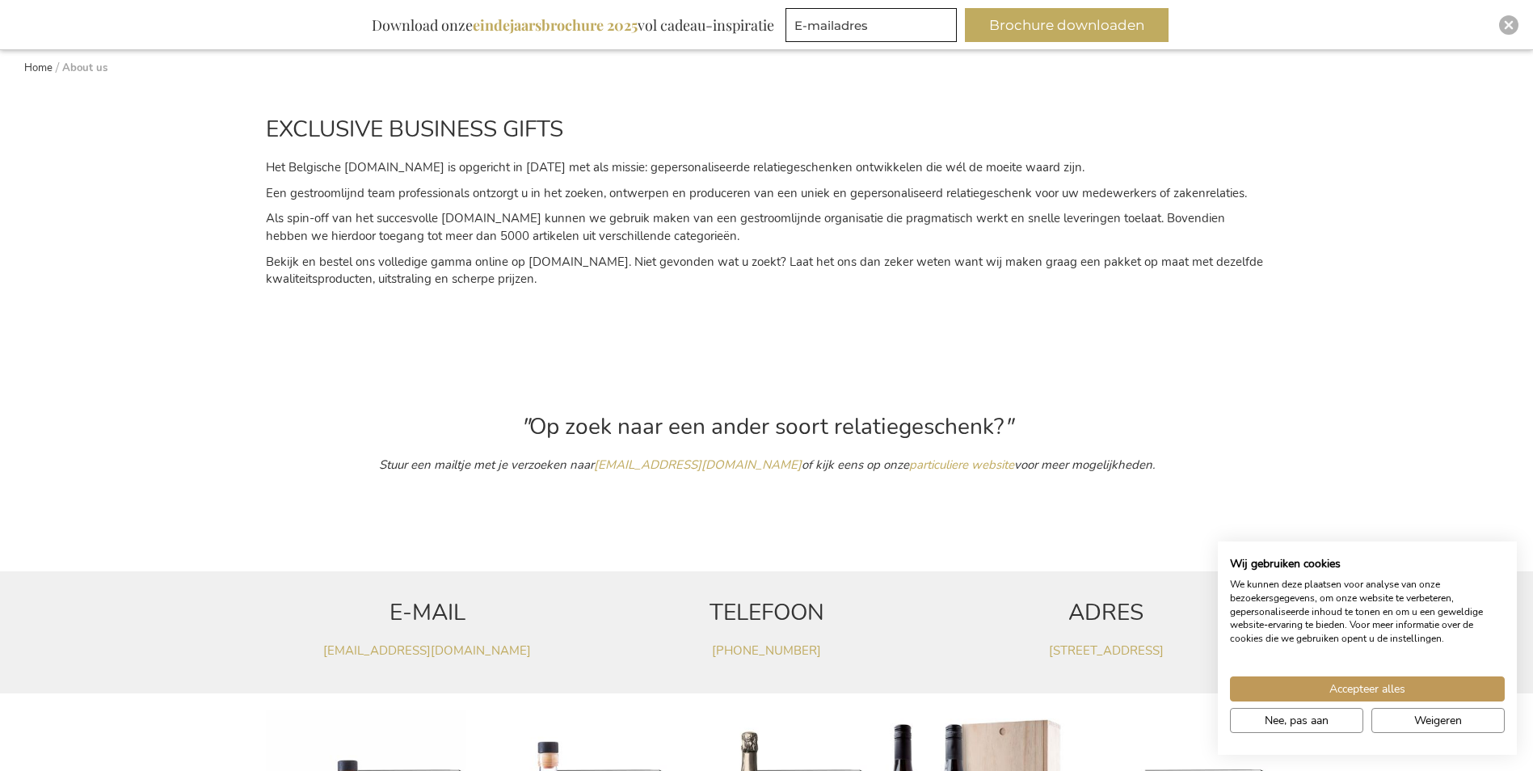
scroll to position [323, 0]
